Goal: Task Accomplishment & Management: Manage account settings

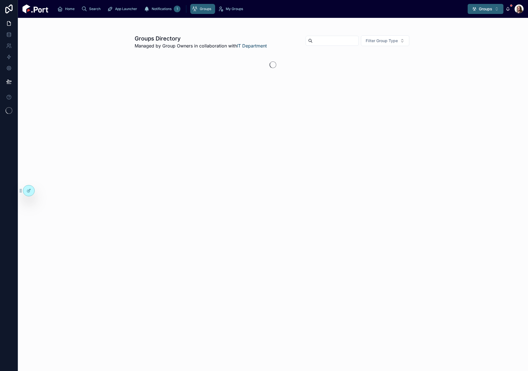
click at [478, 11] on span "Groups" at bounding box center [484, 9] width 13 height 6
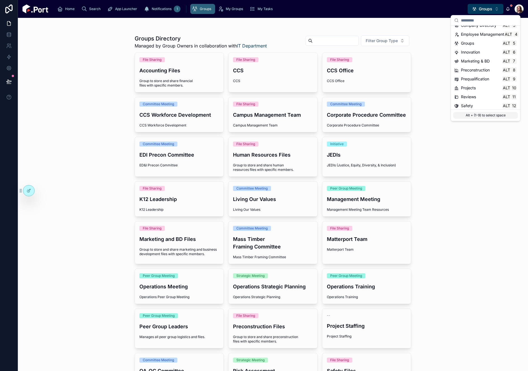
scroll to position [52, 0]
click at [474, 96] on span "Time & Expenses" at bounding box center [476, 95] width 31 height 6
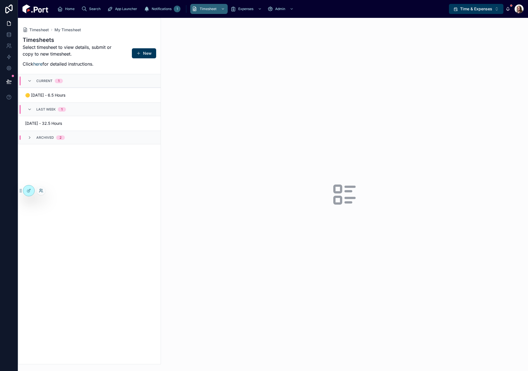
click at [40, 191] on icon at bounding box center [40, 191] width 2 height 1
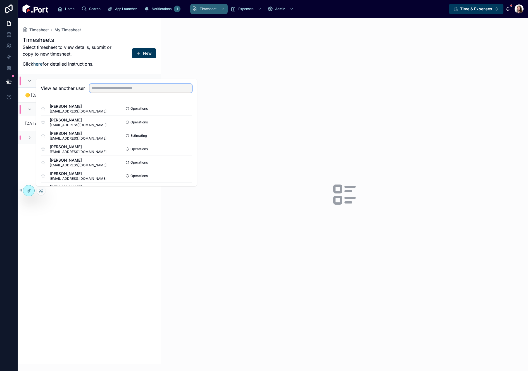
click at [108, 87] on input "text" at bounding box center [140, 88] width 103 height 9
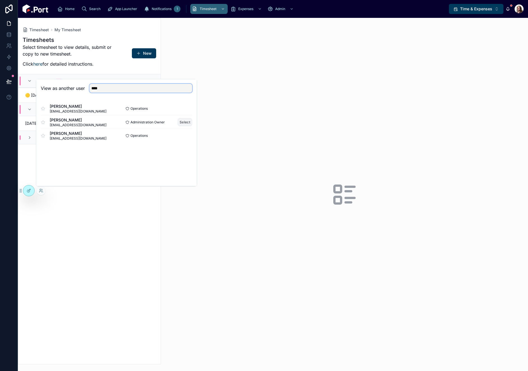
type input "****"
click at [180, 123] on button "Select" at bounding box center [185, 122] width 15 height 8
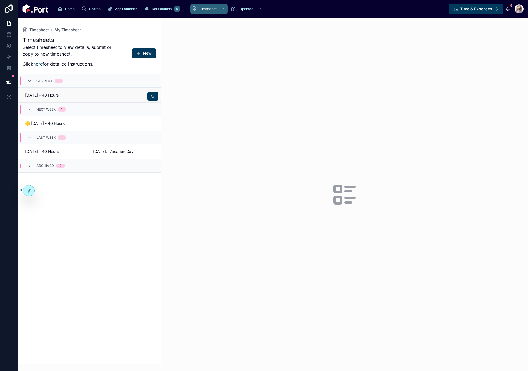
click at [81, 94] on span "[DATE] - 40 Hours" at bounding box center [55, 95] width 61 height 6
